Goal: Task Accomplishment & Management: Complete application form

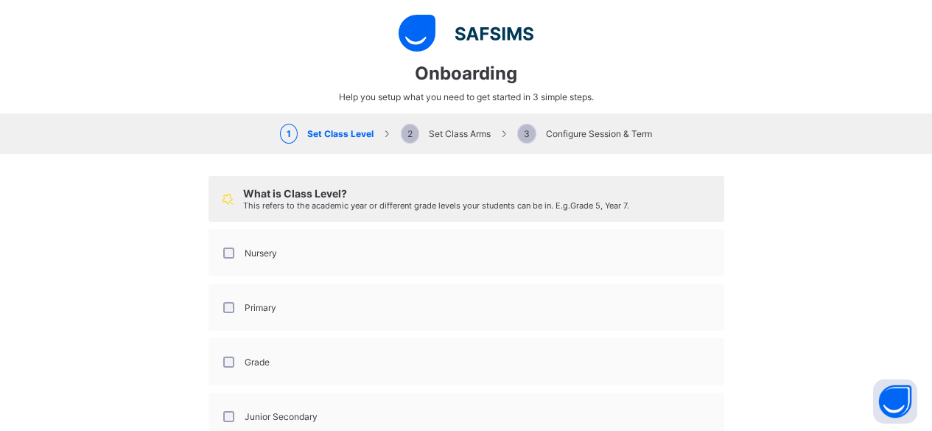
select select "**"
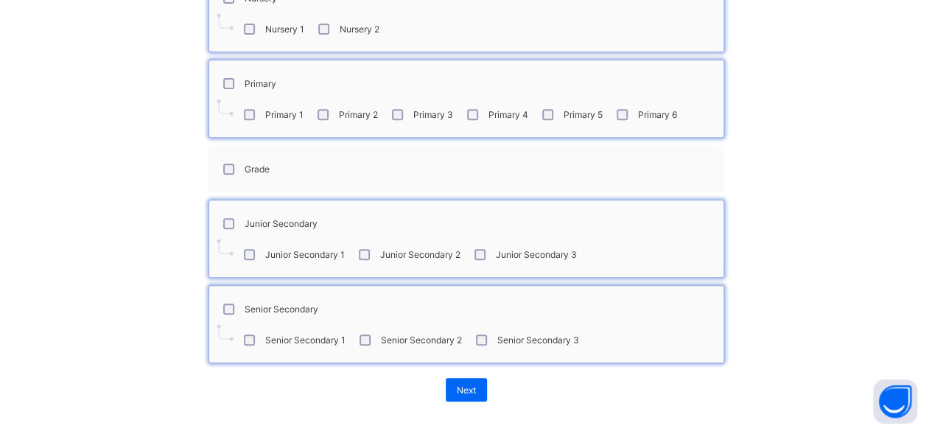
scroll to position [257, 0]
click at [895, 400] on button "Open asap" at bounding box center [895, 402] width 44 height 44
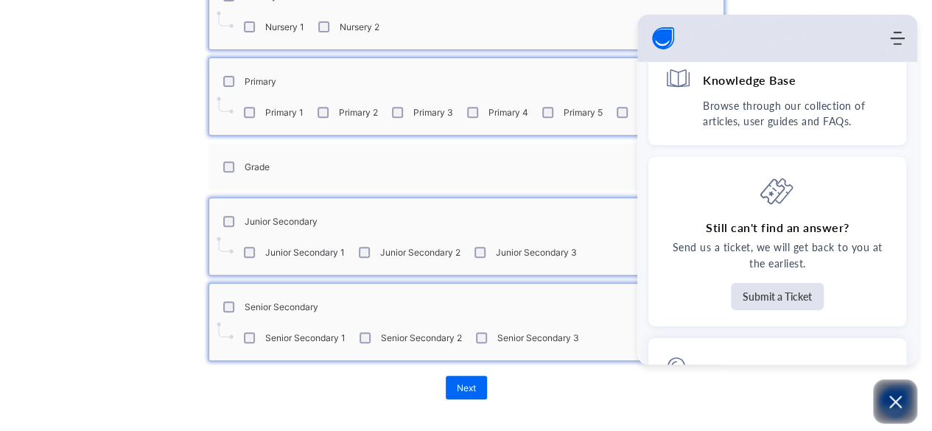
scroll to position [0, 0]
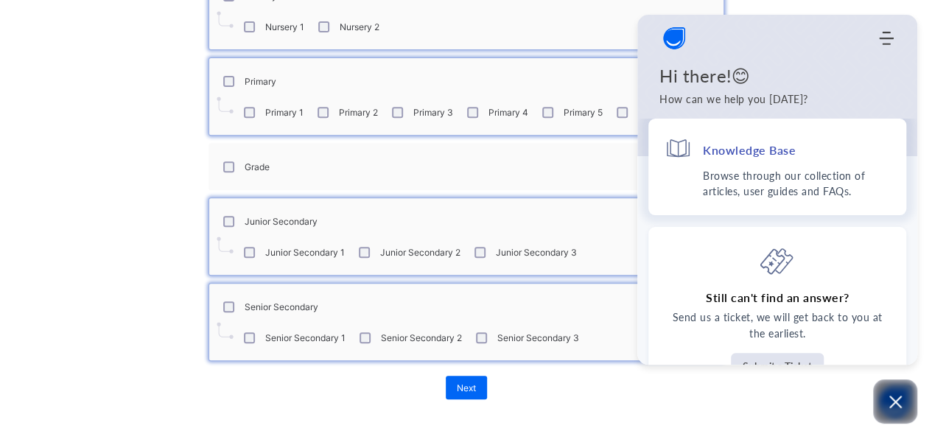
click at [771, 170] on p "Browse through our collection of articles, user guides and FAQs." at bounding box center [796, 183] width 187 height 31
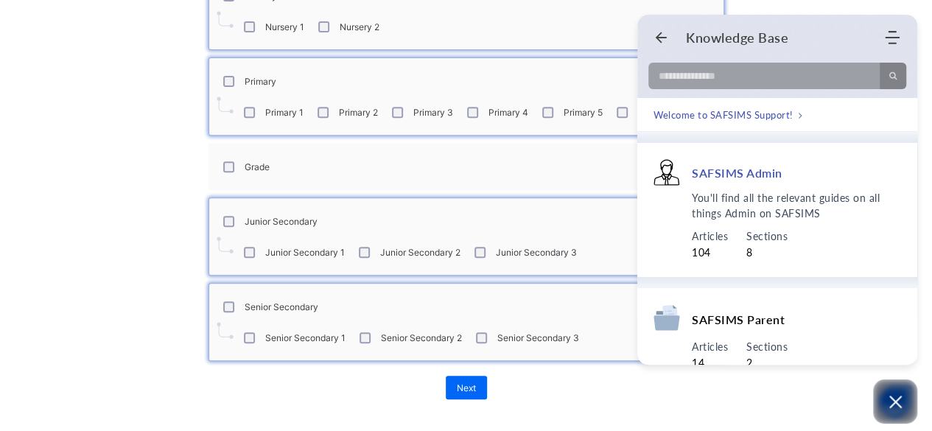
click at [666, 226] on div "You'll find all the relevant guides on all things Admin on SAFSIMS Articles 104…" at bounding box center [778, 225] width 248 height 71
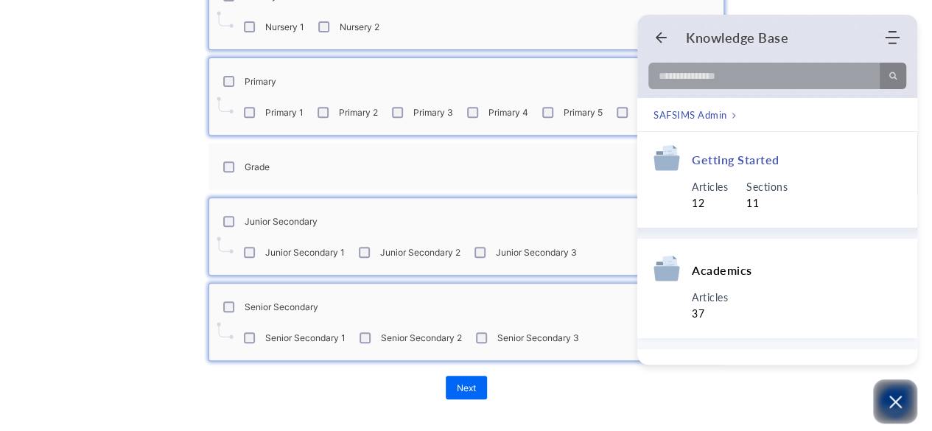
scroll to position [111, 0]
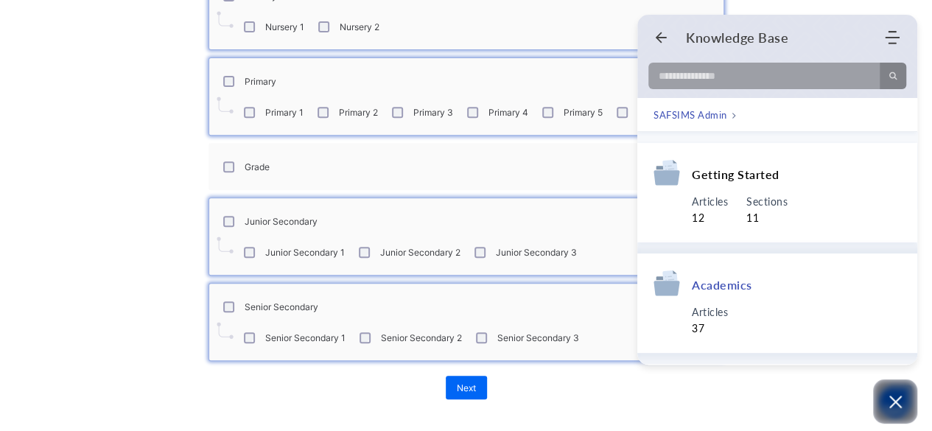
click at [752, 294] on div "Academics" at bounding box center [778, 287] width 248 height 35
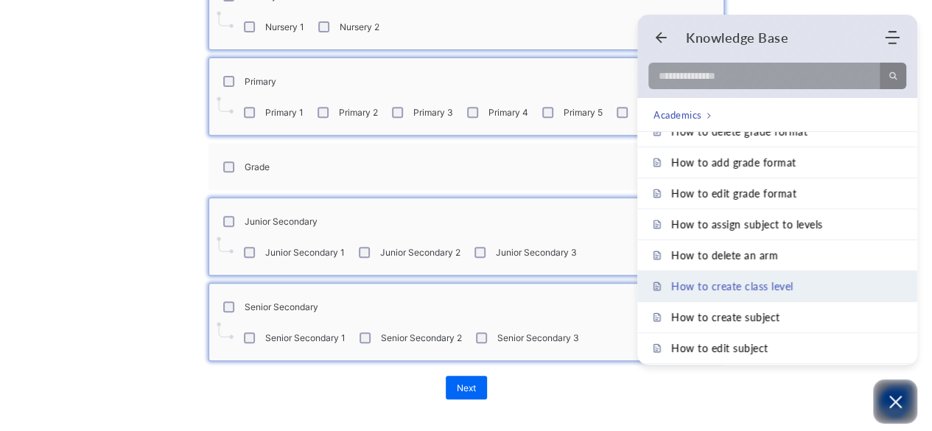
scroll to position [172, 0]
click at [758, 270] on link "How to create class level" at bounding box center [777, 285] width 280 height 30
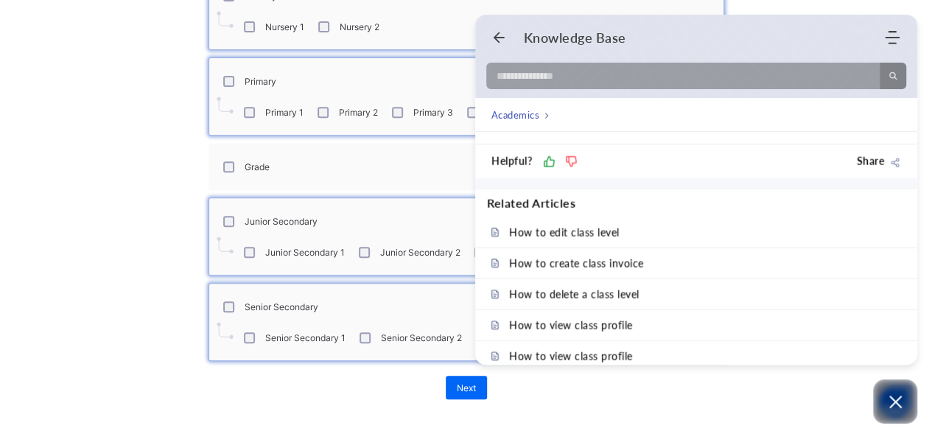
scroll to position [1903, 0]
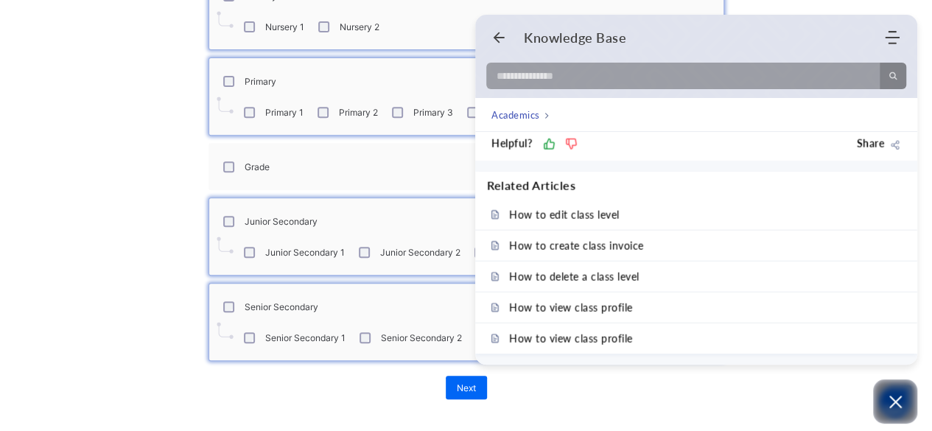
click at [298, 399] on div "Next" at bounding box center [467, 387] width 516 height 38
click at [185, 293] on div "What is Class Level? This refers to the academic year or different grade levels…" at bounding box center [466, 159] width 932 height 525
click at [893, 402] on icon "Open asap" at bounding box center [896, 402] width 18 height 18
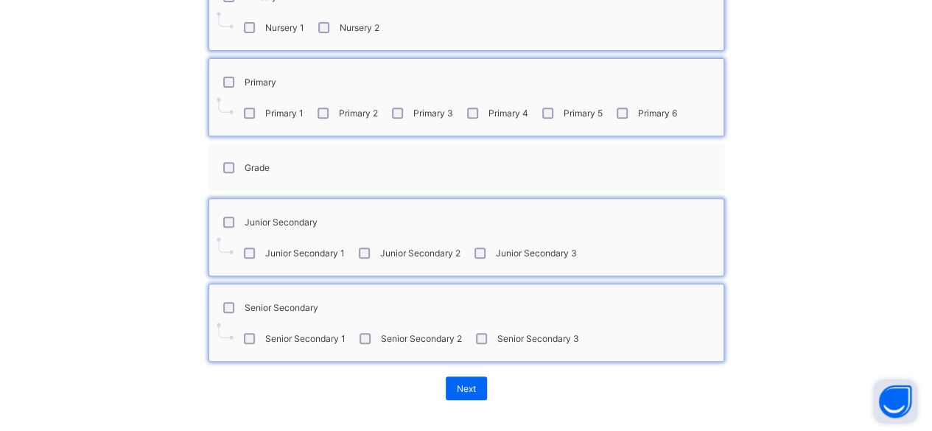
scroll to position [257, 0]
click at [460, 382] on span "Next" at bounding box center [466, 387] width 19 height 11
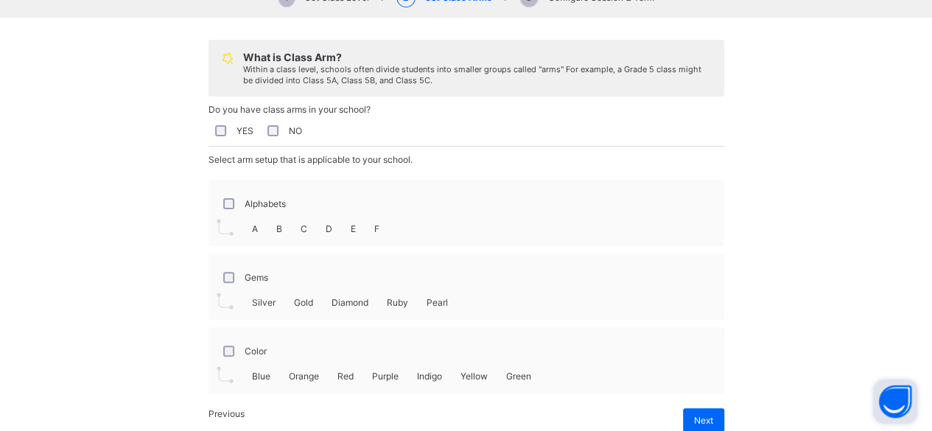
scroll to position [147, 0]
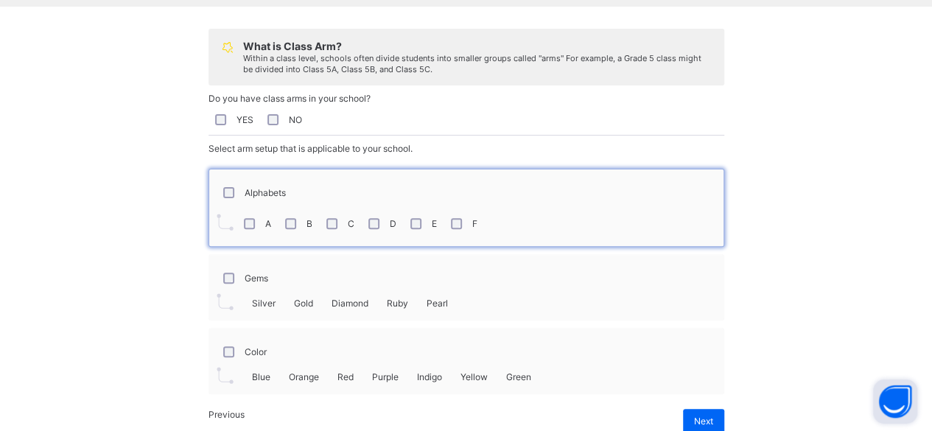
click at [180, 276] on div "What is Class Arm? Within a class level, schools often divide students into sma…" at bounding box center [466, 231] width 932 height 448
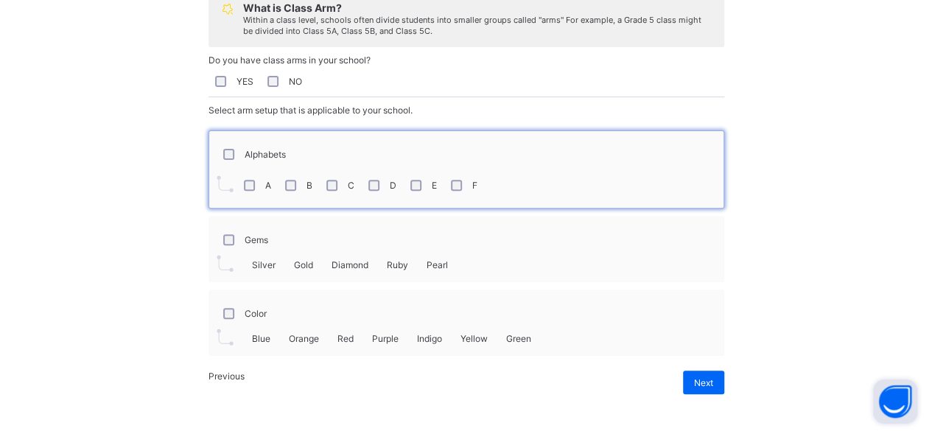
scroll to position [193, 0]
click at [694, 382] on span "Next" at bounding box center [703, 382] width 19 height 11
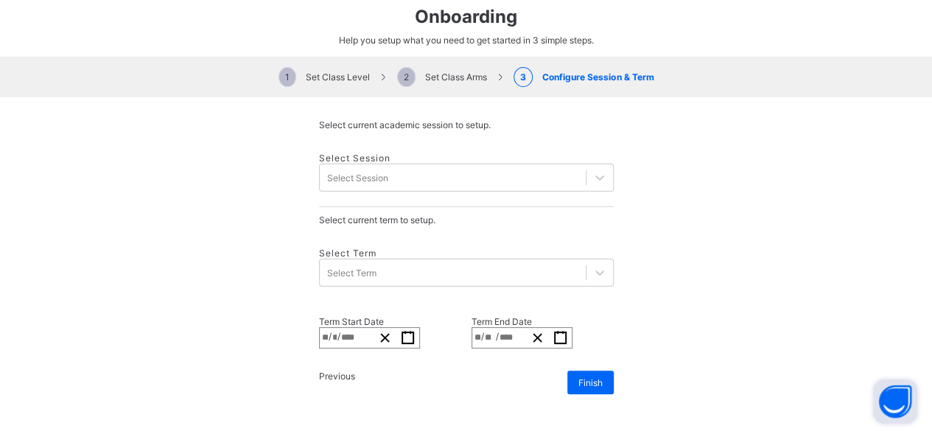
scroll to position [24, 0]
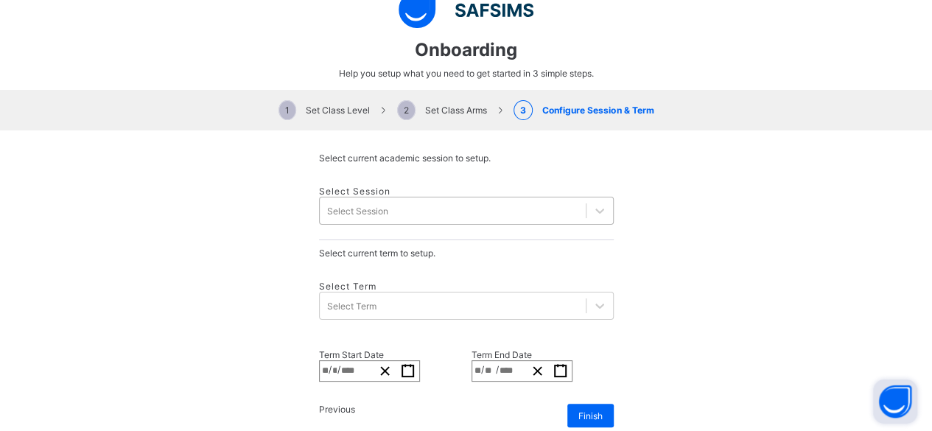
click at [395, 204] on div "Select Session" at bounding box center [453, 210] width 266 height 21
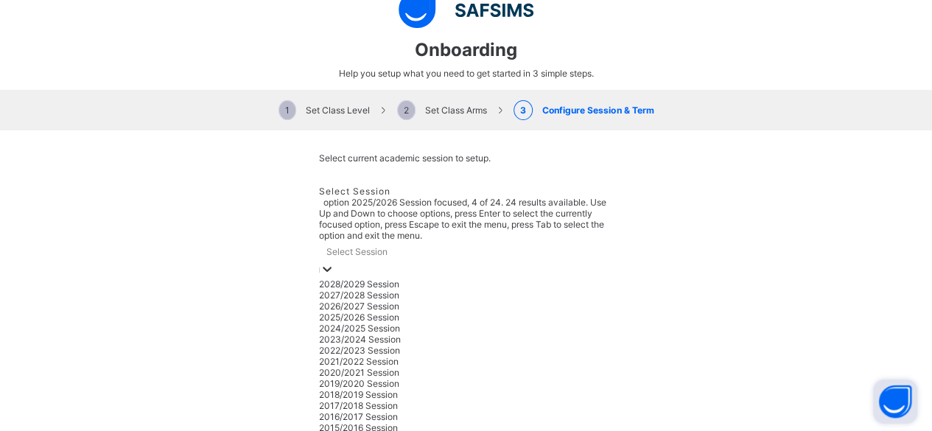
click at [338, 312] on div "2025/2026 Session" at bounding box center [466, 317] width 295 height 11
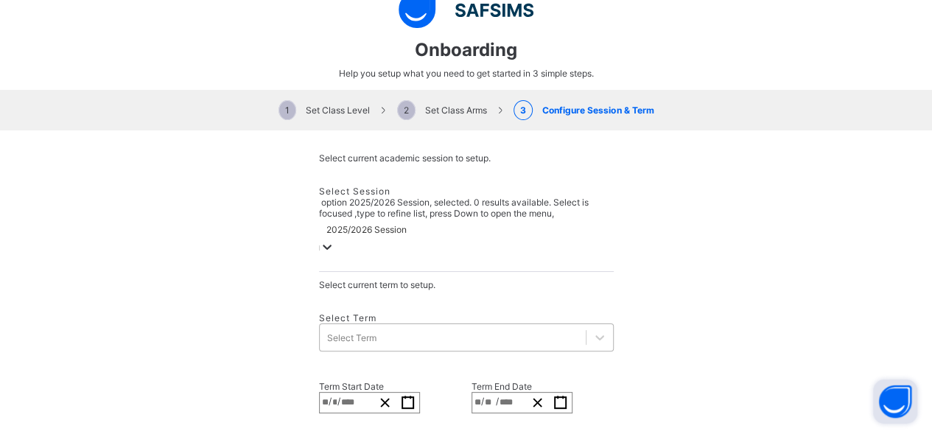
click at [388, 327] on div "Select Term" at bounding box center [453, 337] width 266 height 21
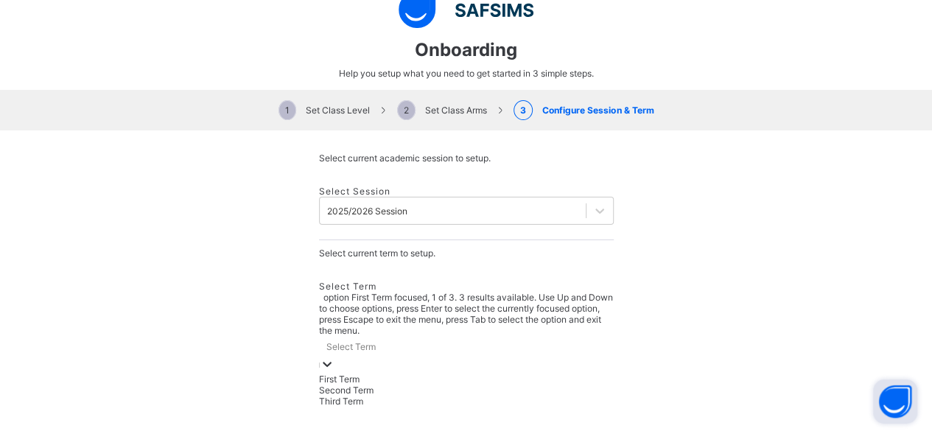
click at [351, 374] on div "First Term" at bounding box center [466, 379] width 295 height 11
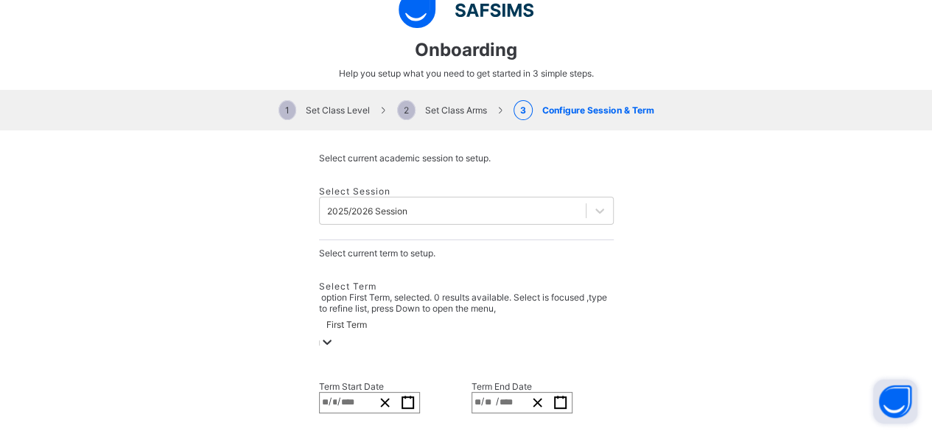
click at [338, 393] on input "*" at bounding box center [335, 403] width 6 height 20
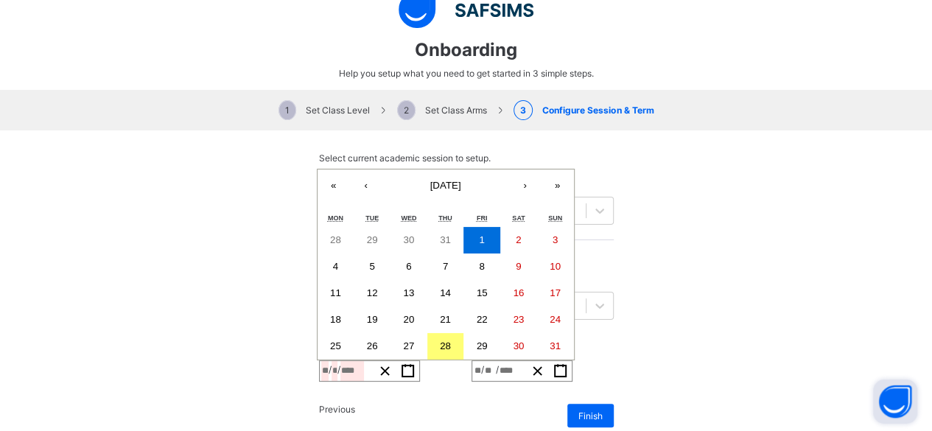
click at [509, 169] on button "›" at bounding box center [525, 185] width 32 height 32
click at [338, 261] on abbr "8" at bounding box center [335, 266] width 5 height 11
type input "**********"
type input "*"
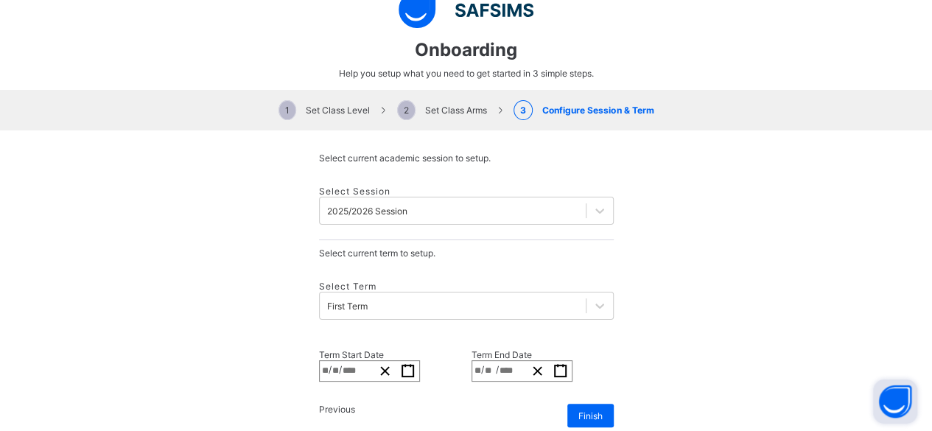
click at [501, 361] on div "**********" at bounding box center [499, 371] width 54 height 20
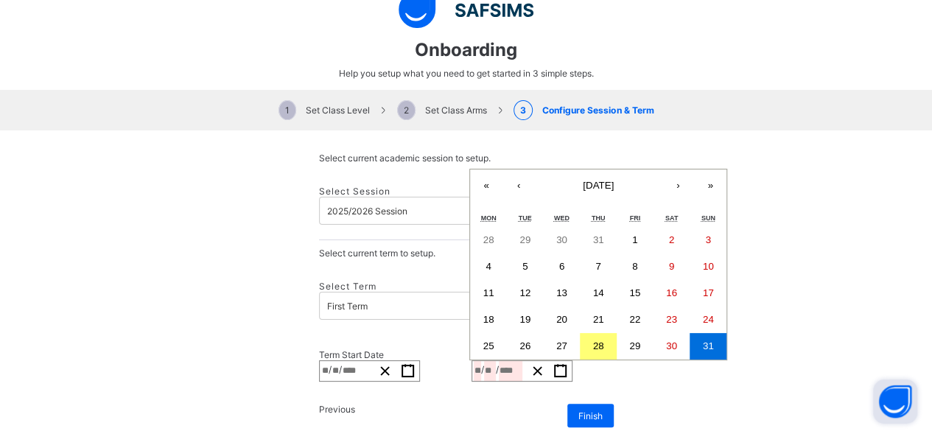
click at [662, 169] on button "›" at bounding box center [678, 185] width 32 height 32
click at [632, 234] on abbr "5" at bounding box center [634, 239] width 5 height 11
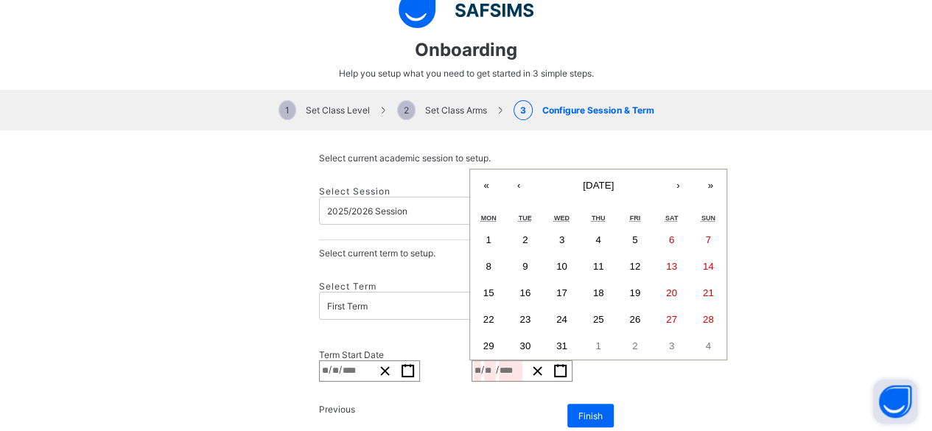
type input "**********"
type input "**"
type input "*"
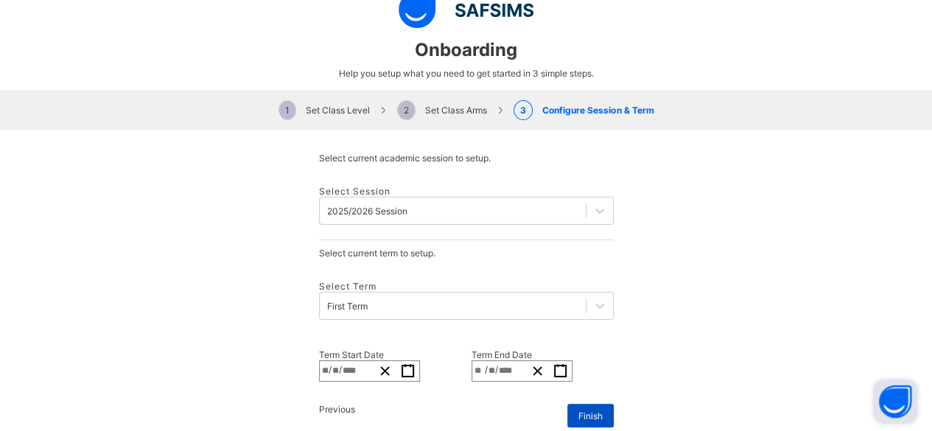
click at [578, 410] on span "Finish" at bounding box center [590, 415] width 24 height 11
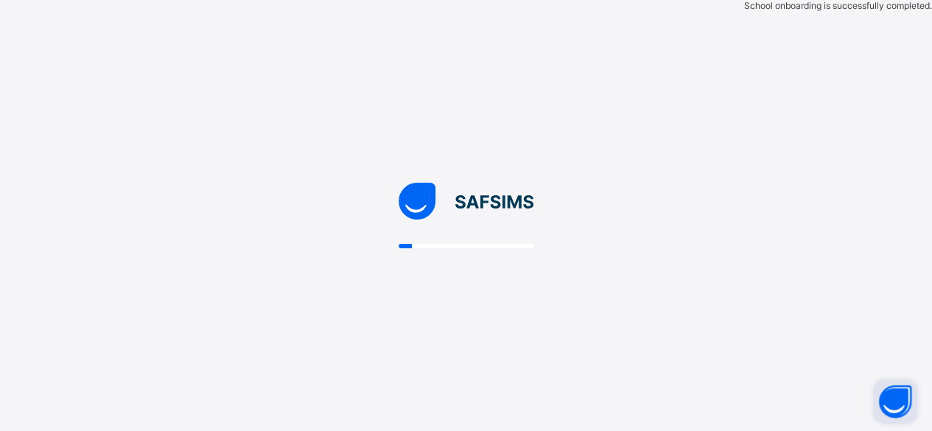
scroll to position [0, 0]
select select "**"
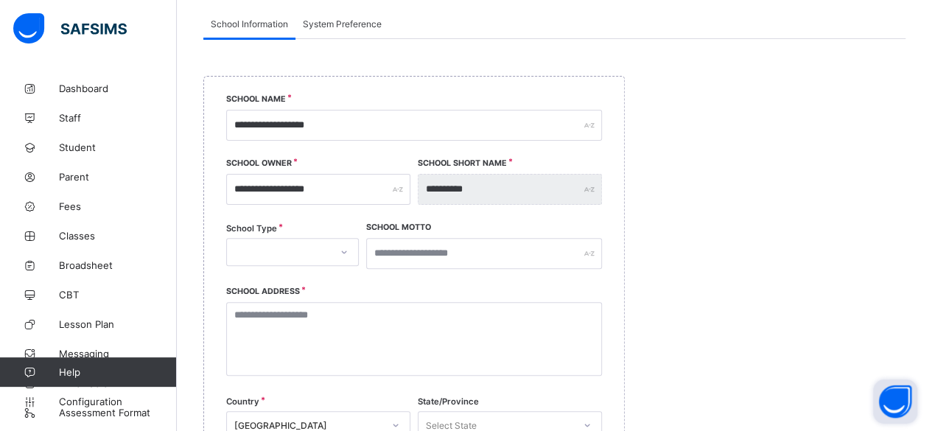
scroll to position [147, 0]
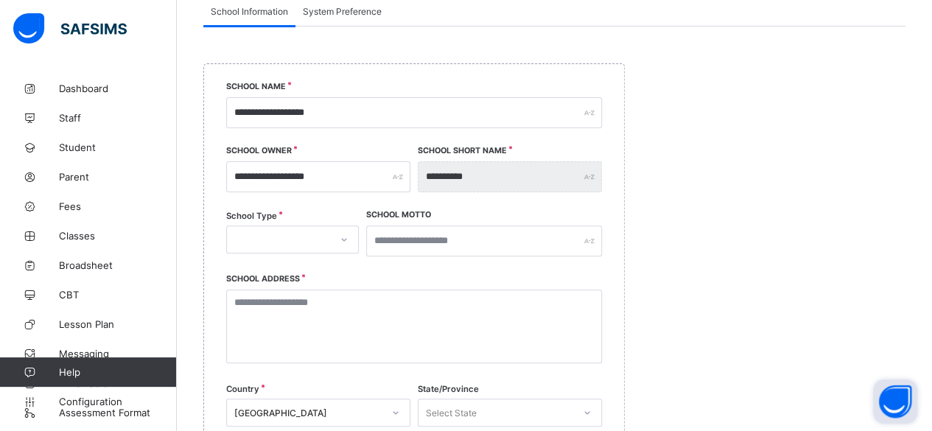
click at [326, 239] on div at bounding box center [278, 239] width 103 height 21
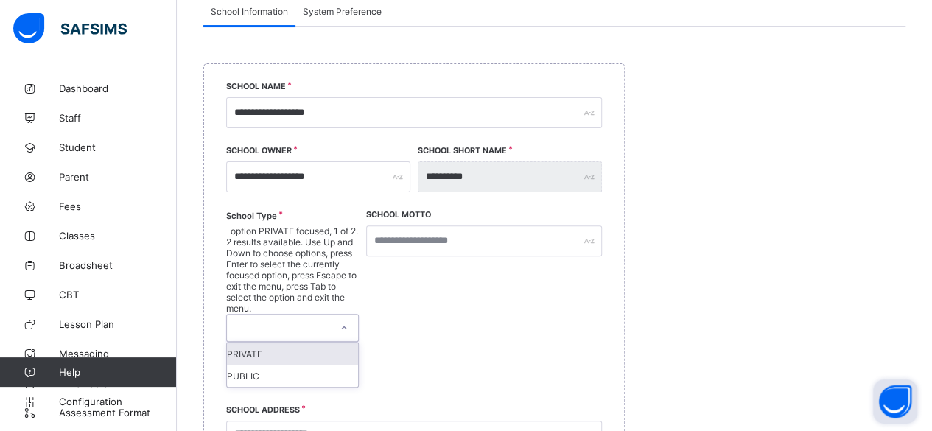
click at [306, 343] on div "PRIVATE" at bounding box center [292, 354] width 131 height 22
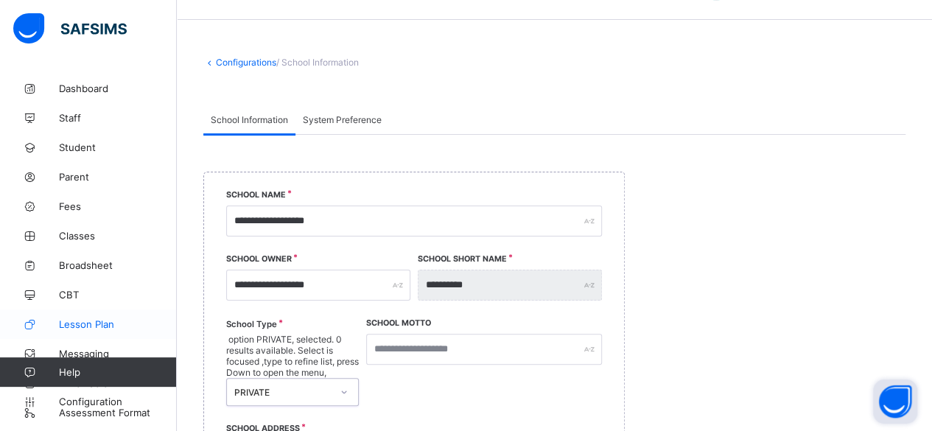
scroll to position [0, 0]
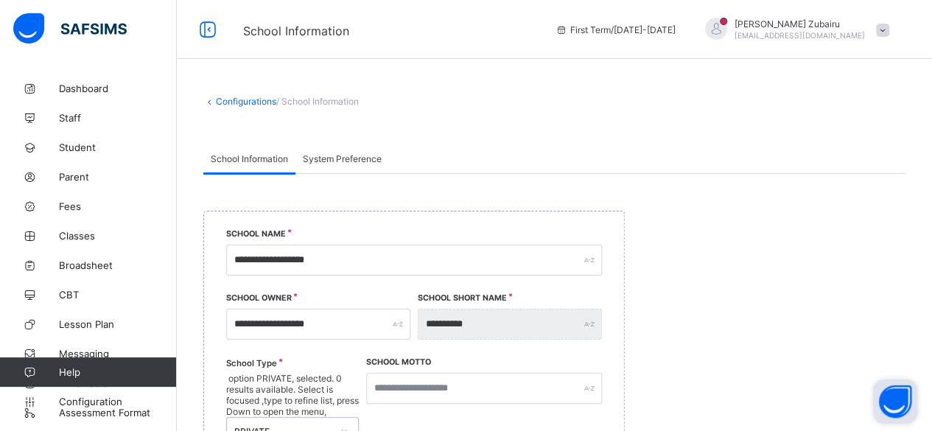
click at [889, 36] on span at bounding box center [882, 30] width 13 height 13
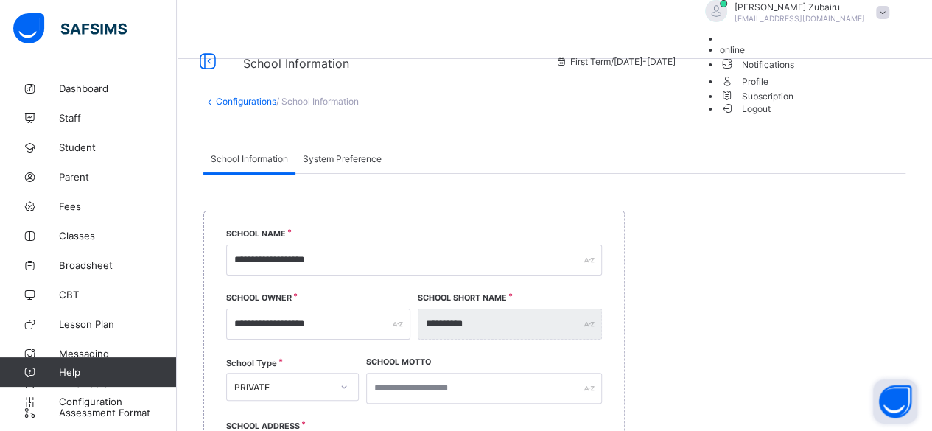
click at [368, 162] on span "System Preference" at bounding box center [342, 158] width 79 height 11
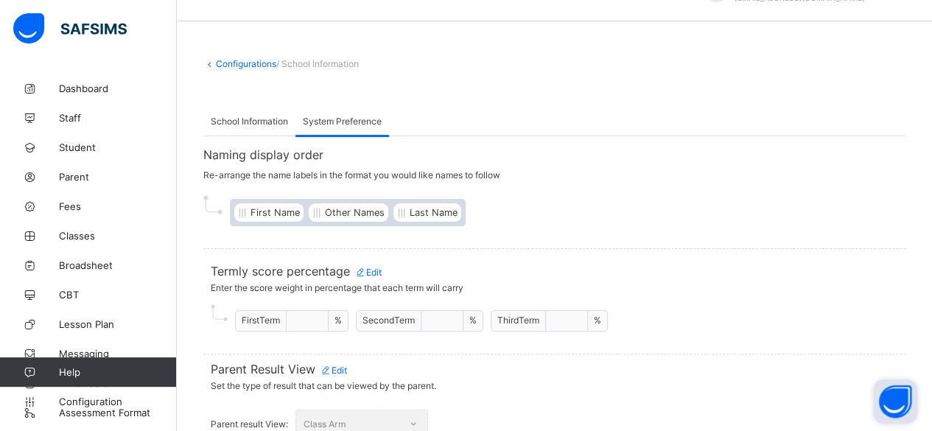
scroll to position [53, 0]
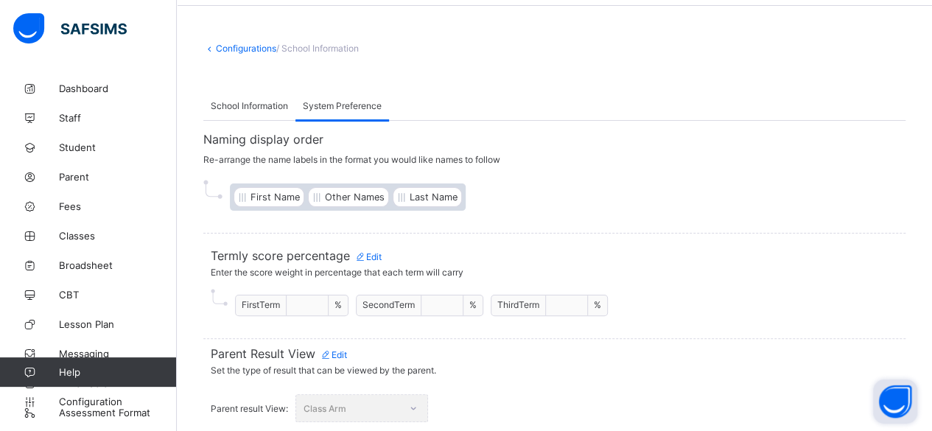
click at [238, 103] on span "School Information" at bounding box center [249, 105] width 77 height 11
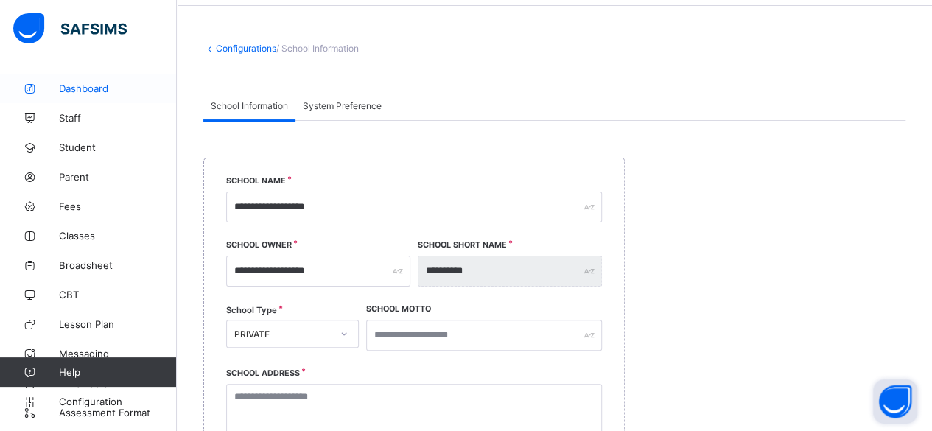
click at [115, 94] on span "Dashboard" at bounding box center [118, 89] width 118 height 12
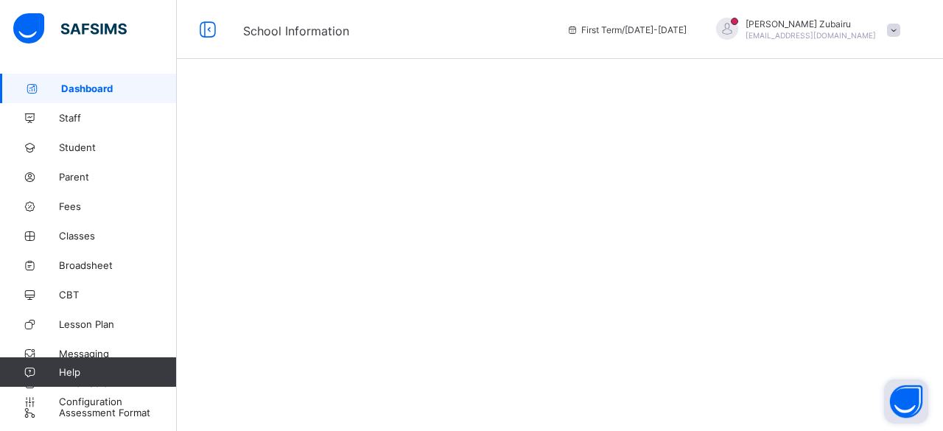
click at [115, 94] on span "Dashboard" at bounding box center [119, 89] width 116 height 12
click at [83, 120] on span "Staff" at bounding box center [118, 118] width 118 height 12
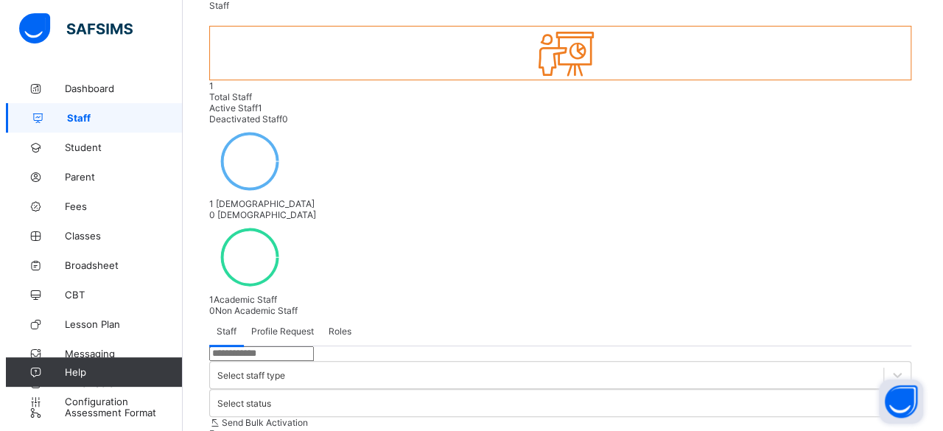
scroll to position [97, 0]
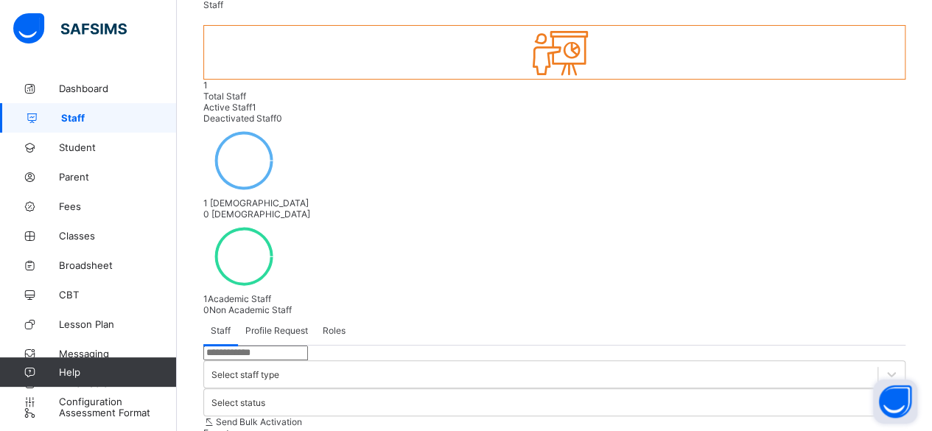
select select "**"
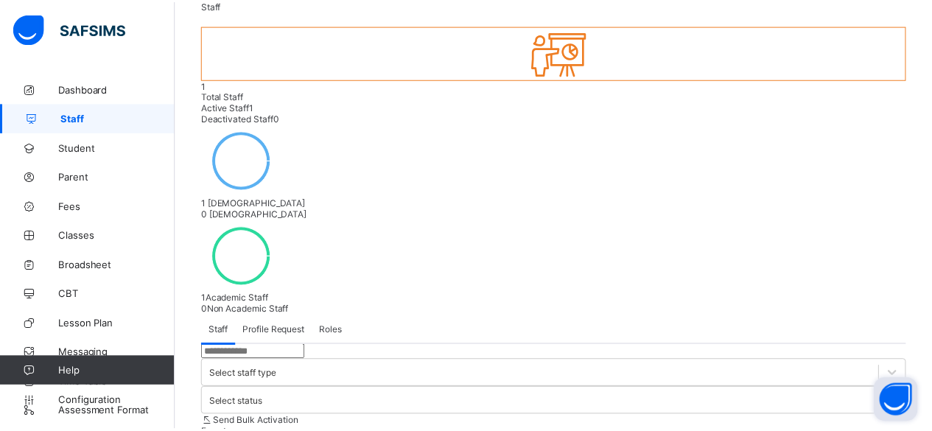
scroll to position [111, 0]
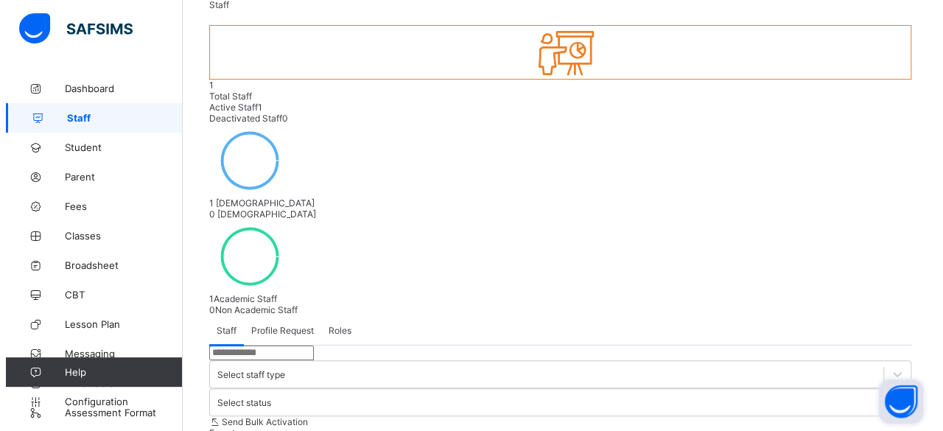
scroll to position [233, 0]
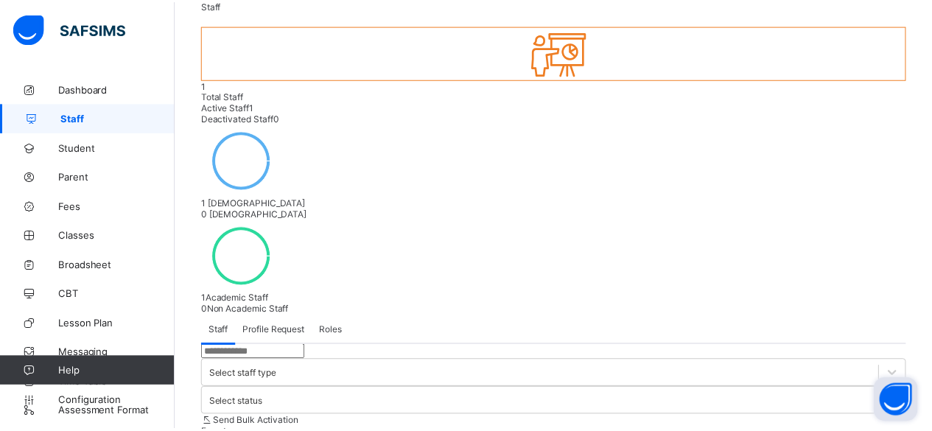
scroll to position [144, 0]
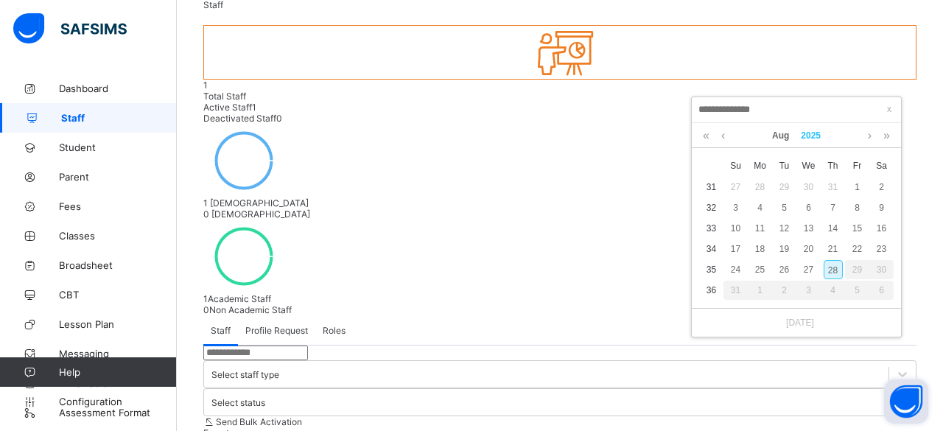
click at [813, 127] on link "2025" at bounding box center [811, 135] width 32 height 25
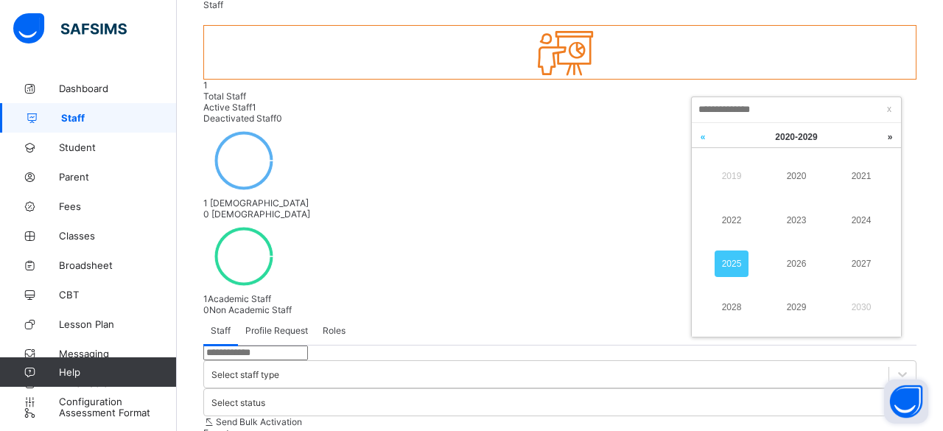
click at [701, 136] on link at bounding box center [703, 137] width 22 height 28
click at [859, 263] on link "1997" at bounding box center [862, 264] width 34 height 27
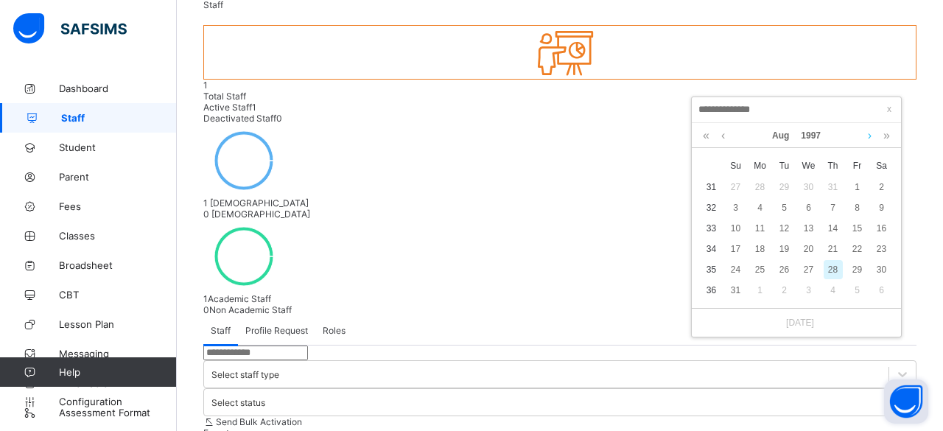
click at [870, 136] on link at bounding box center [869, 135] width 11 height 25
click at [783, 183] on div "2" at bounding box center [784, 187] width 19 height 19
type input "**********"
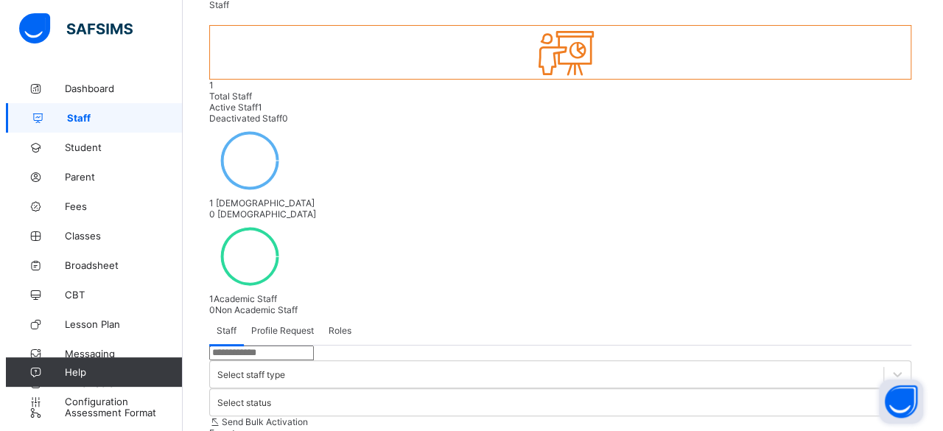
scroll to position [492, 0]
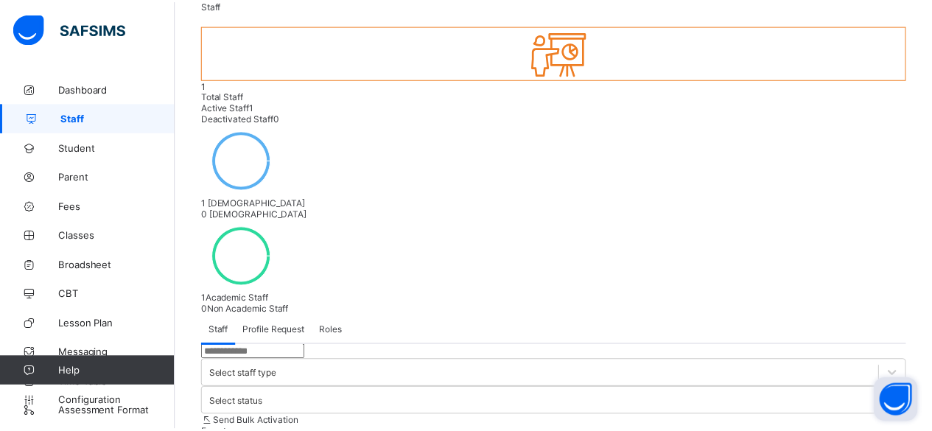
scroll to position [0, 0]
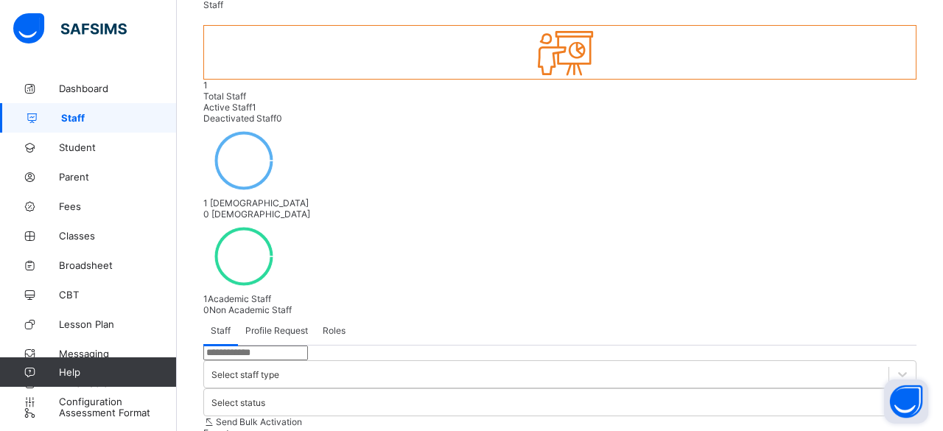
click at [287, 325] on span "Profile Request" at bounding box center [276, 330] width 63 height 11
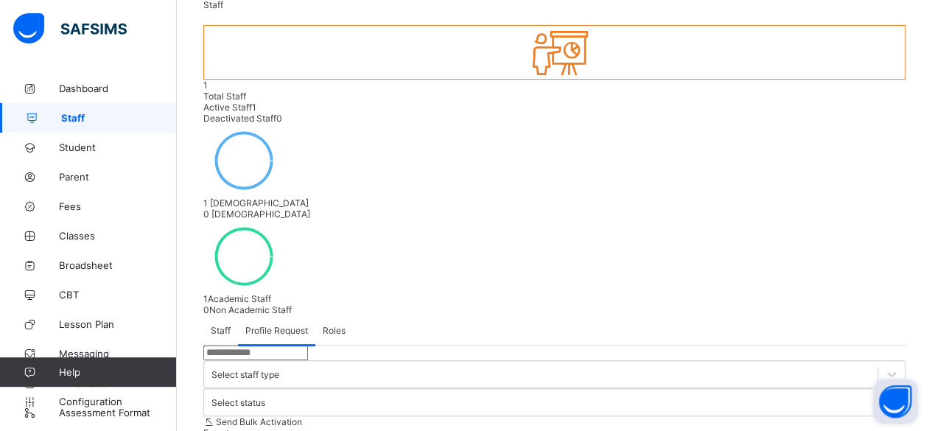
click at [348, 315] on div "Roles" at bounding box center [334, 329] width 38 height 29
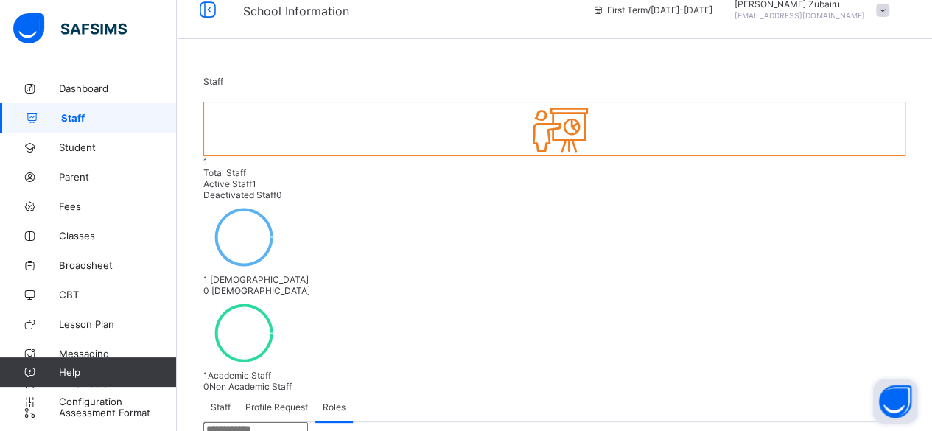
click at [217, 402] on span "Staff" at bounding box center [221, 407] width 20 height 11
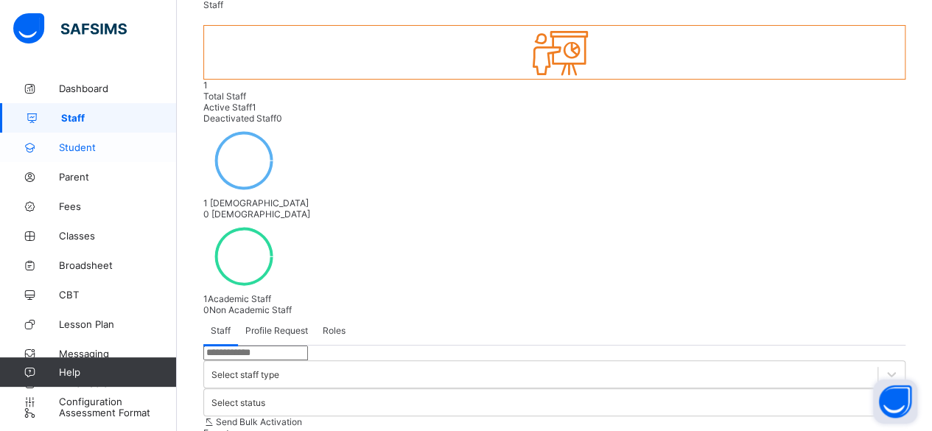
click at [91, 153] on link "Student" at bounding box center [88, 147] width 177 height 29
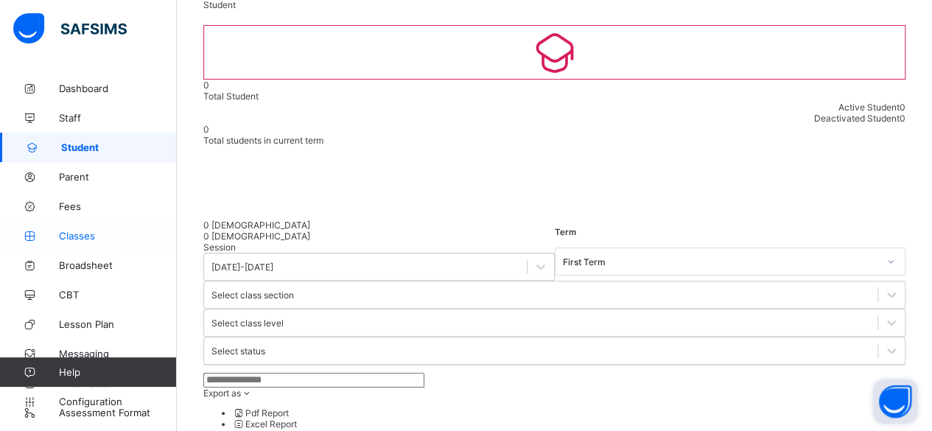
click at [87, 237] on span "Classes" at bounding box center [118, 236] width 118 height 12
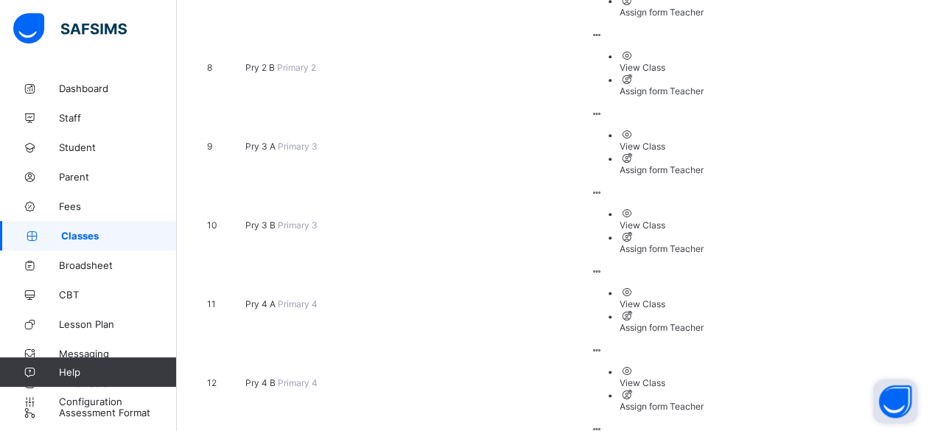
scroll to position [786, 0]
click at [97, 403] on span "Configuration" at bounding box center [117, 402] width 117 height 12
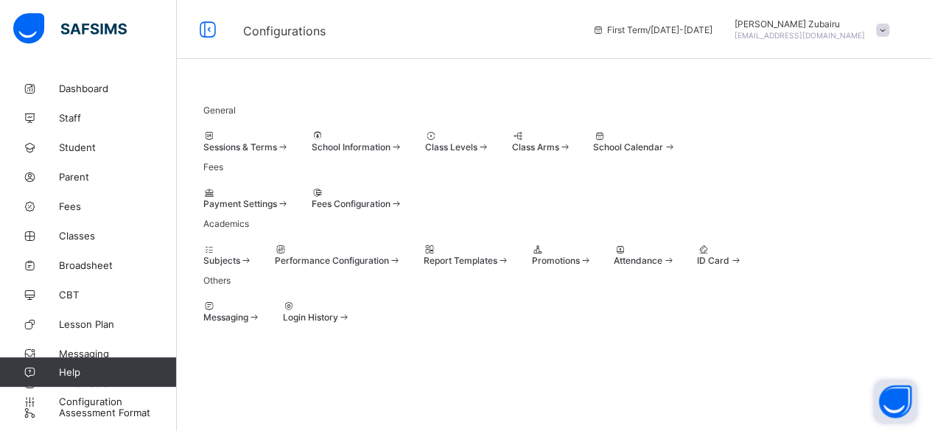
click at [478, 153] on span "Class Levels" at bounding box center [451, 146] width 52 height 11
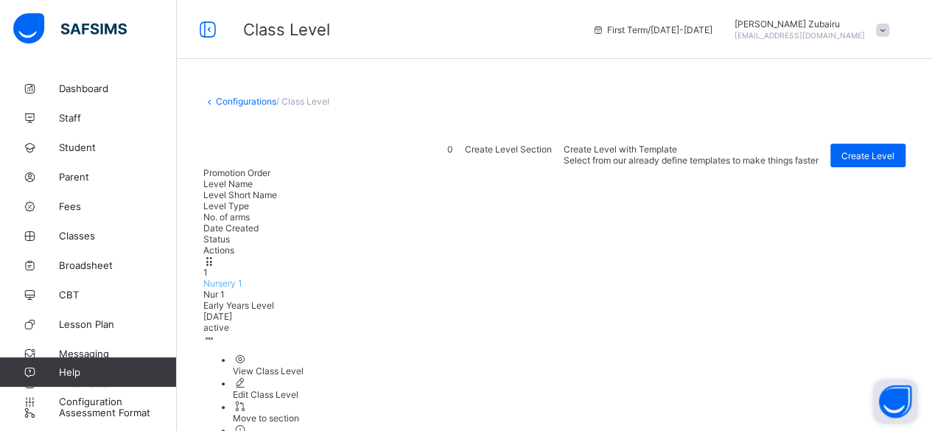
click at [677, 154] on span "Create Level with Template" at bounding box center [620, 149] width 113 height 11
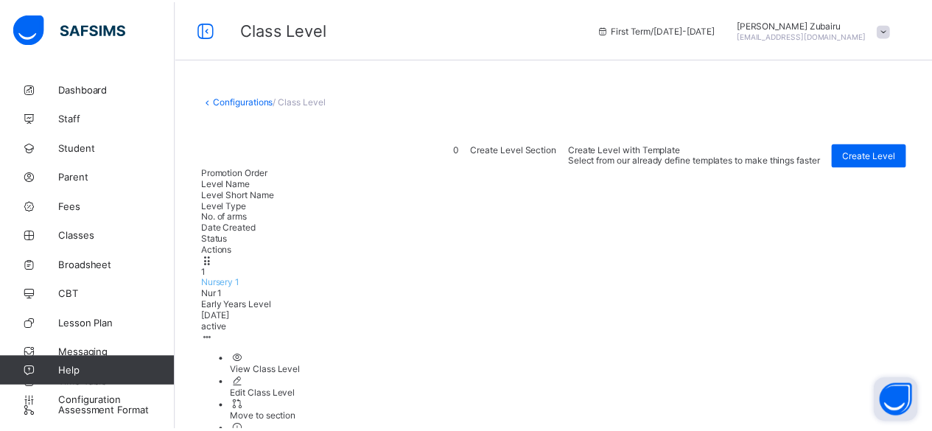
scroll to position [289, 0]
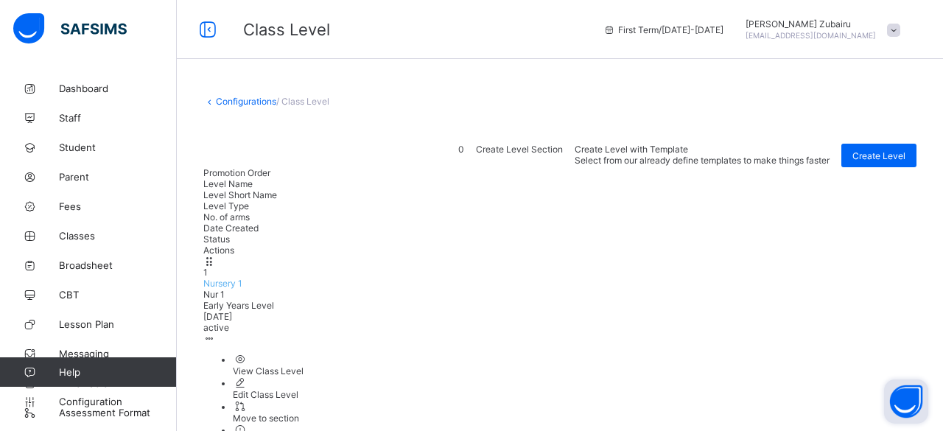
click at [873, 155] on span "Create Level" at bounding box center [868, 155] width 53 height 11
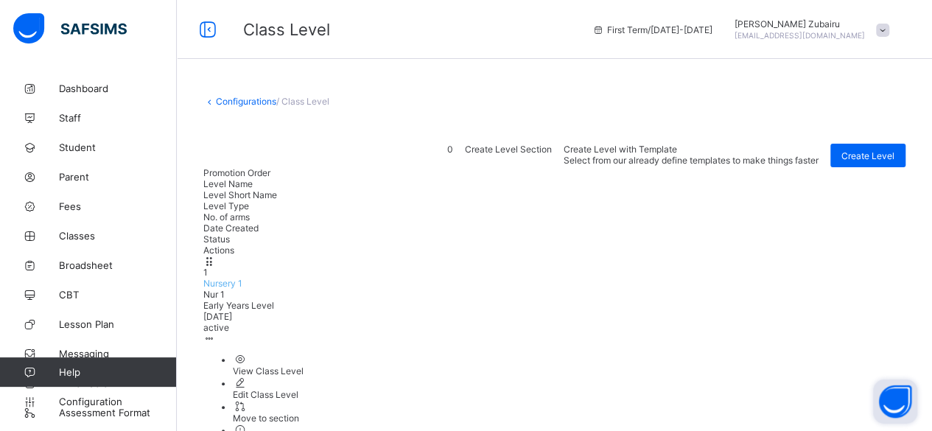
click at [552, 155] on span "Create Level Section" at bounding box center [508, 149] width 87 height 11
